Goal: Navigation & Orientation: Find specific page/section

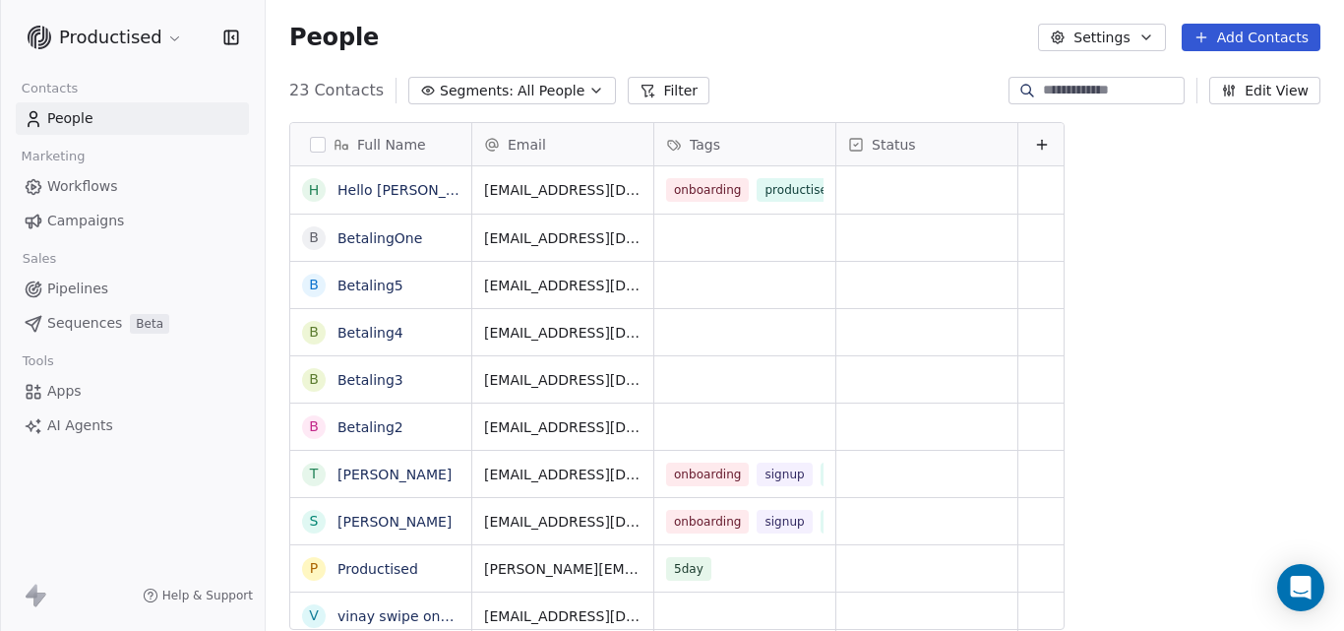
scroll to position [540, 1064]
click at [52, 180] on span "Workflows" at bounding box center [82, 186] width 71 height 21
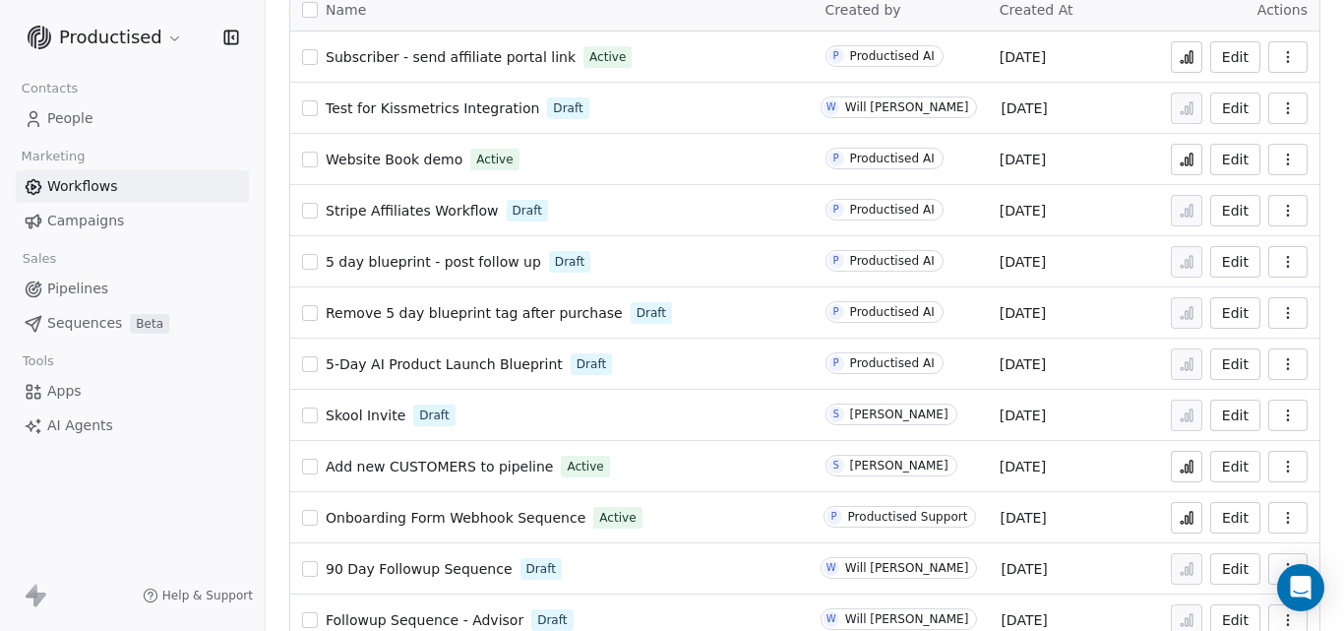
scroll to position [269, 0]
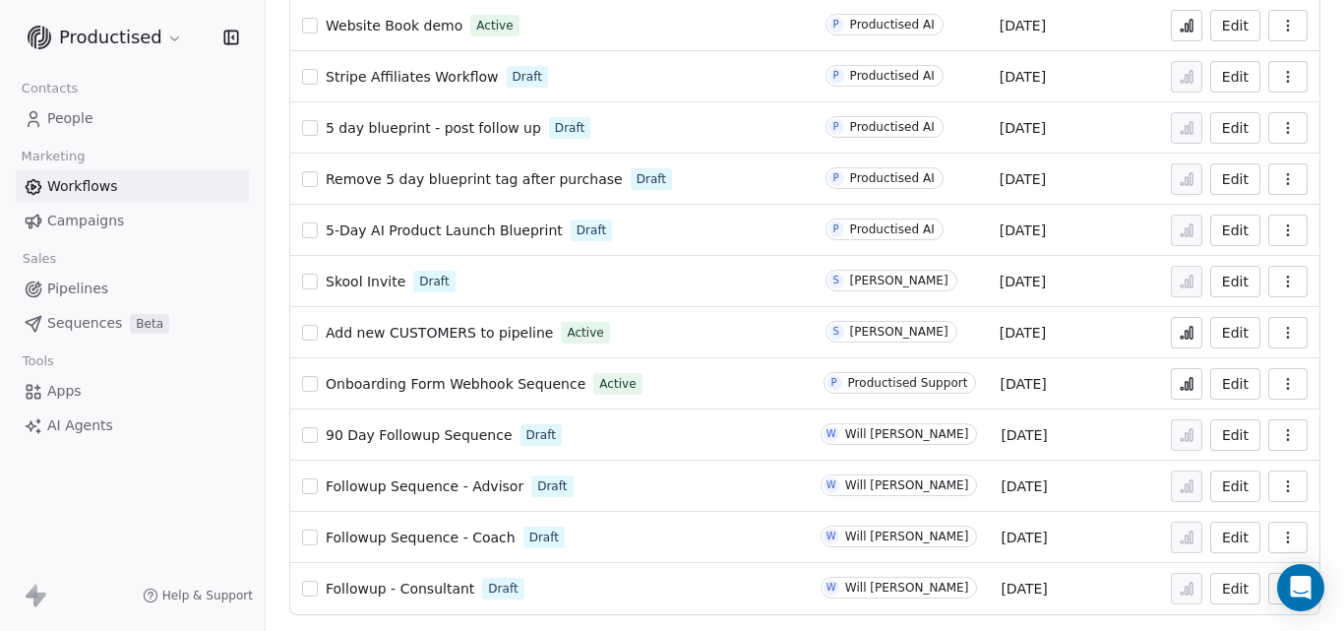
click at [376, 439] on span "90 Day Followup Sequence" at bounding box center [419, 435] width 187 height 16
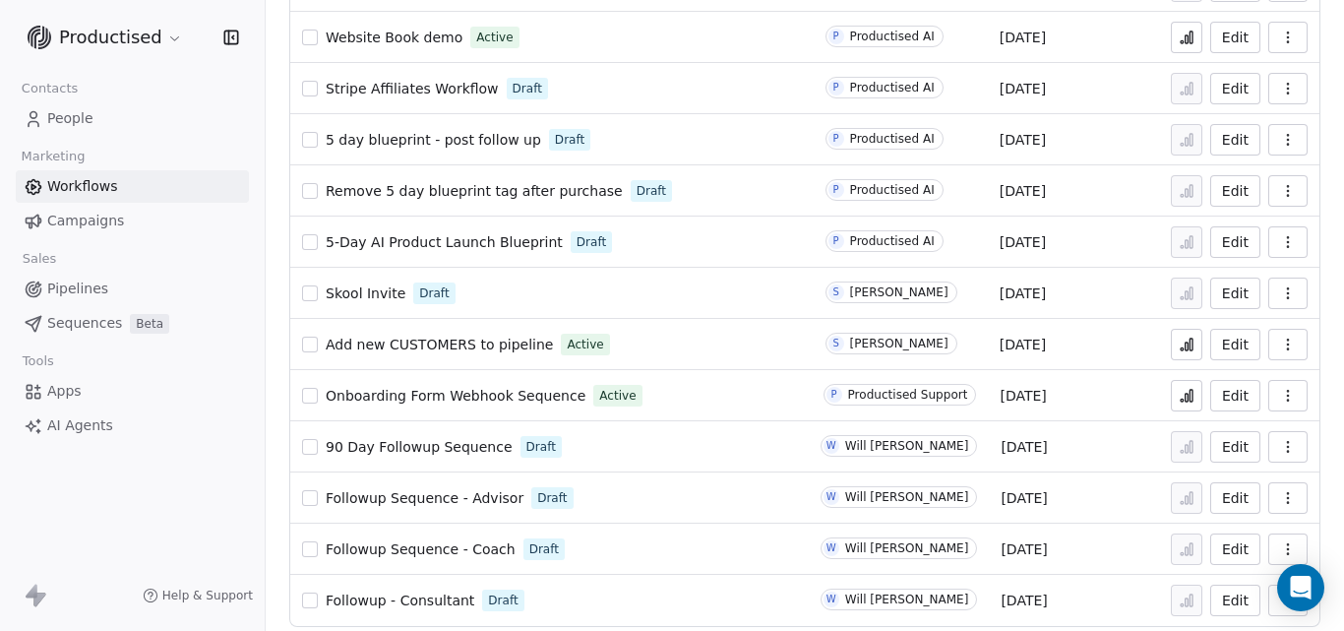
scroll to position [269, 0]
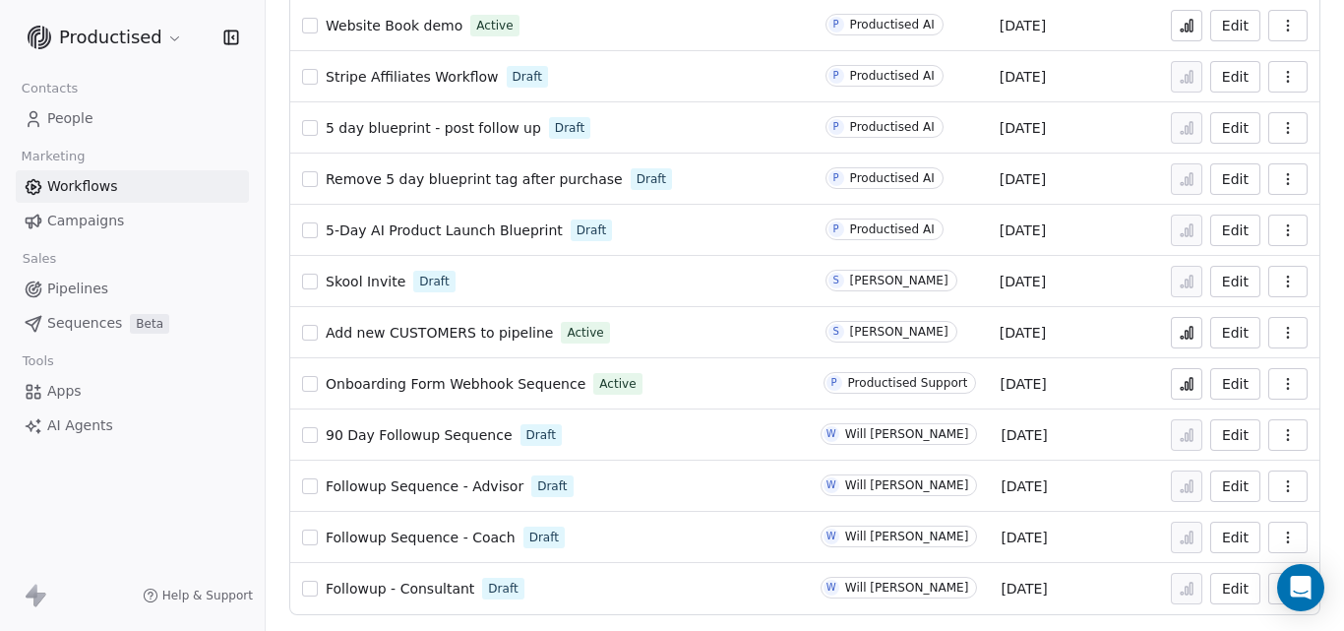
click at [154, 32] on html "Productised Contacts People Marketing Workflows Campaigns Sales Pipelines Seque…" at bounding box center [672, 315] width 1344 height 631
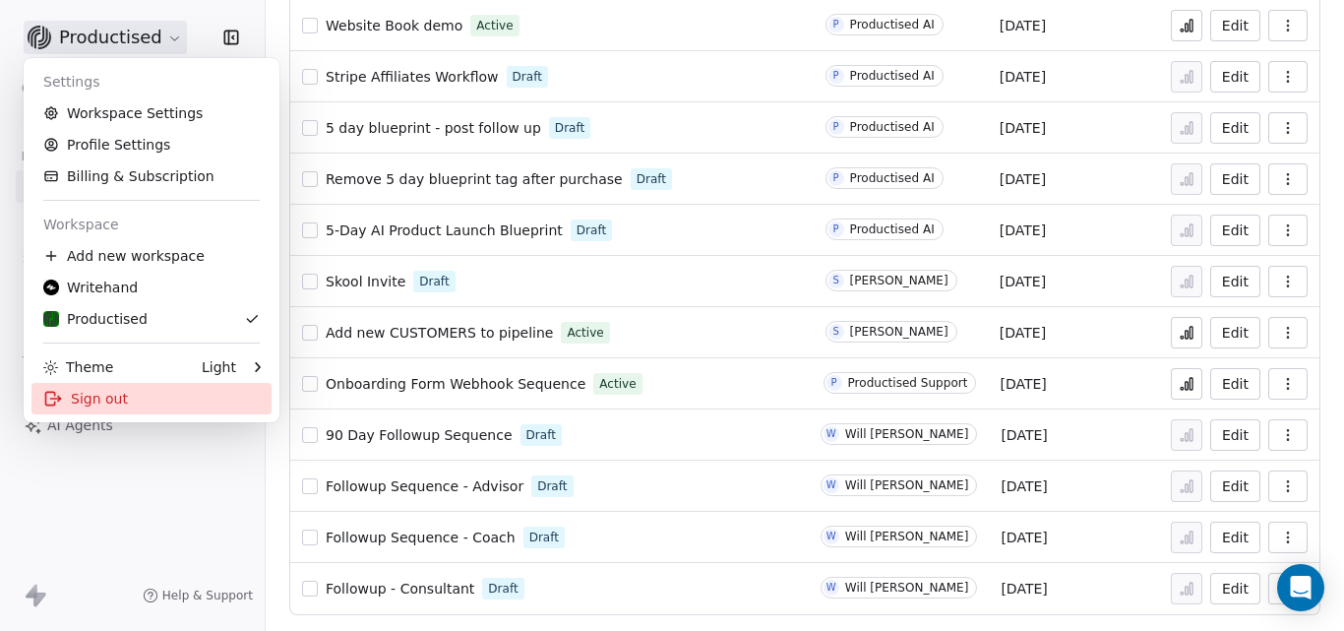
click at [107, 393] on div "Sign out" at bounding box center [151, 398] width 240 height 31
